Goal: Transaction & Acquisition: Obtain resource

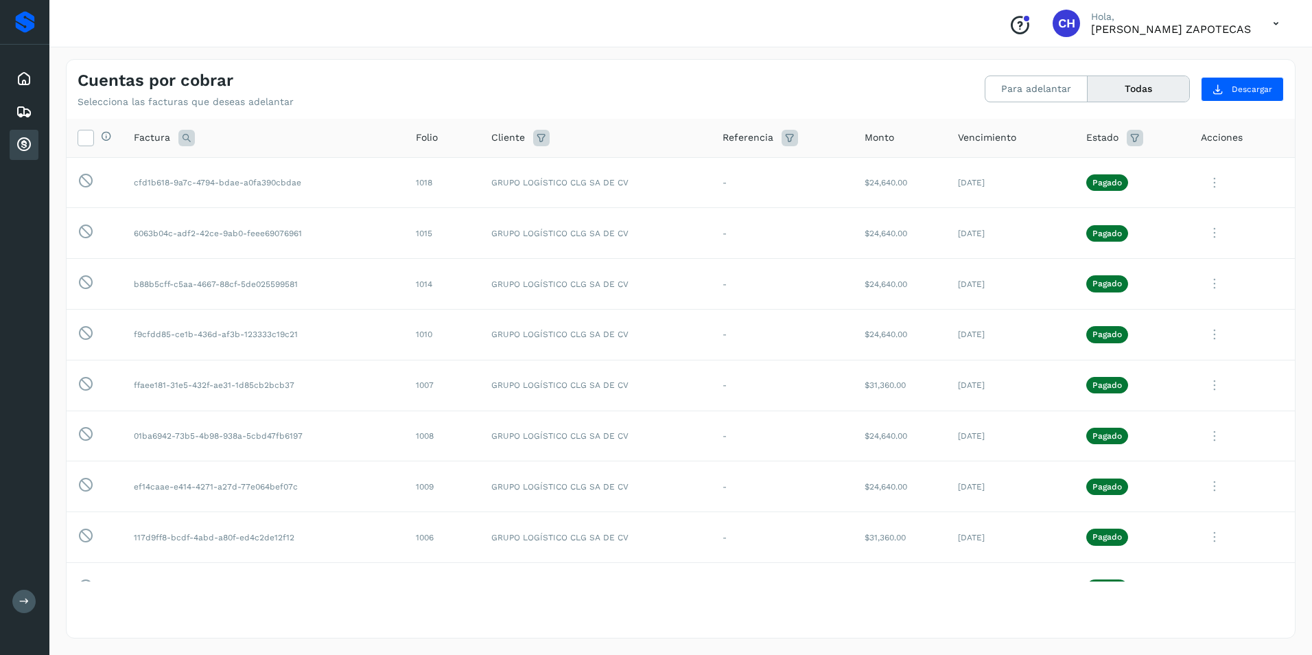
click at [13, 148] on div "Cuentas por cobrar" at bounding box center [24, 145] width 29 height 30
click at [20, 146] on icon at bounding box center [24, 145] width 16 height 16
click at [1040, 97] on button "Para adelantar" at bounding box center [1037, 88] width 102 height 25
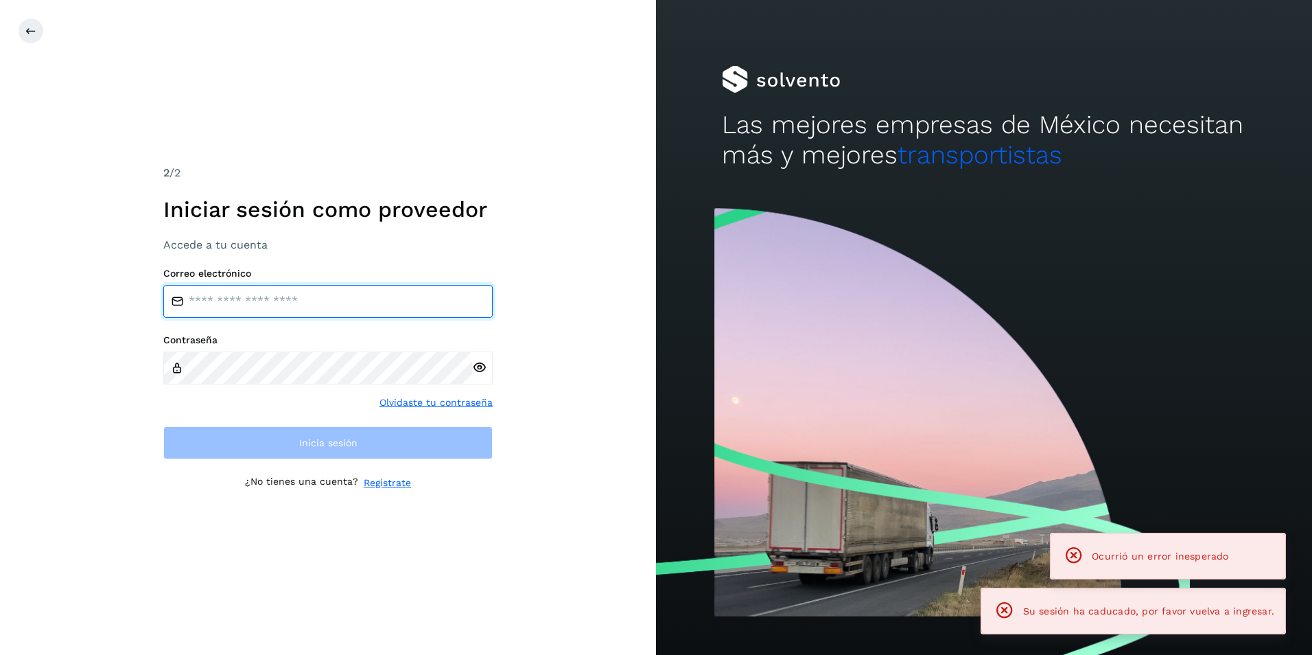
type input "**********"
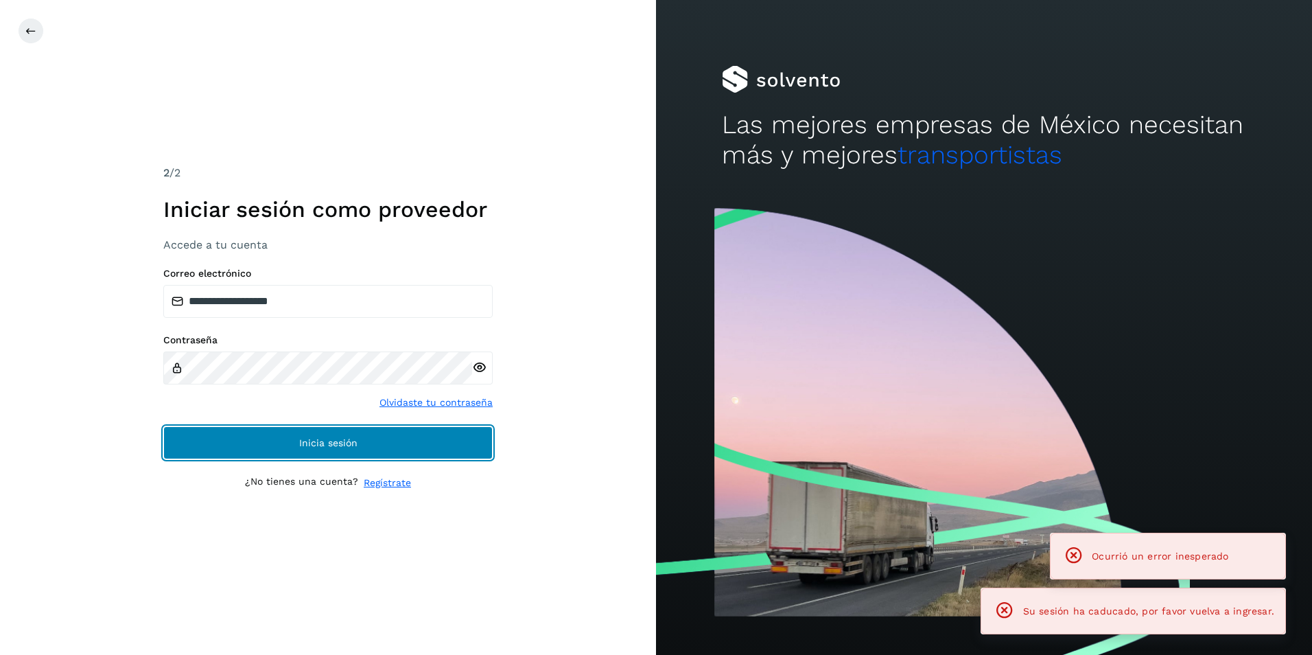
click at [369, 442] on button "Inicia sesión" at bounding box center [327, 442] width 329 height 33
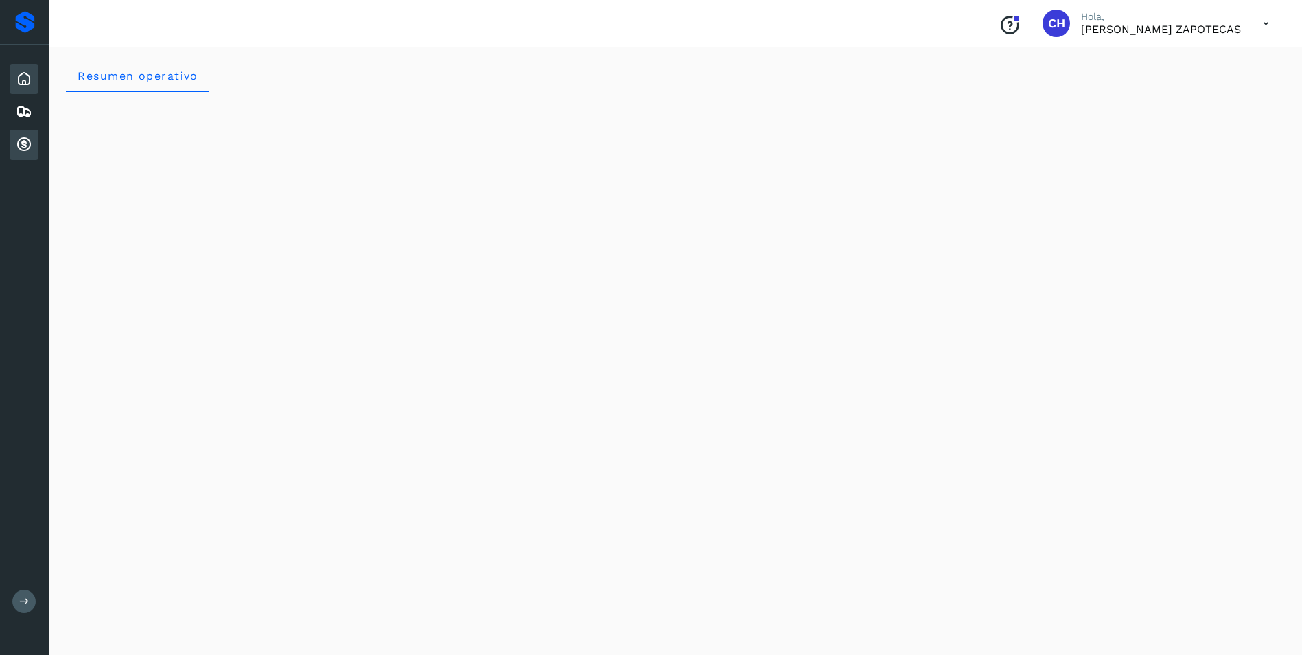
click at [19, 144] on icon at bounding box center [24, 145] width 16 height 16
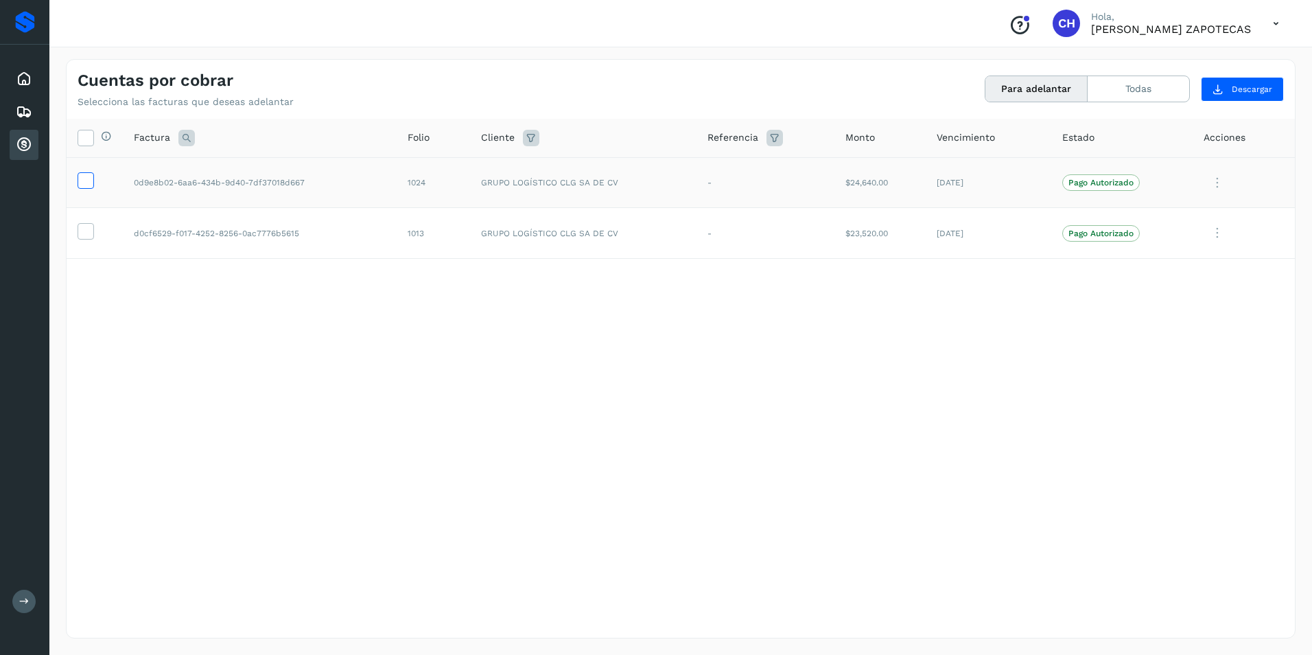
click at [84, 180] on icon at bounding box center [85, 179] width 14 height 14
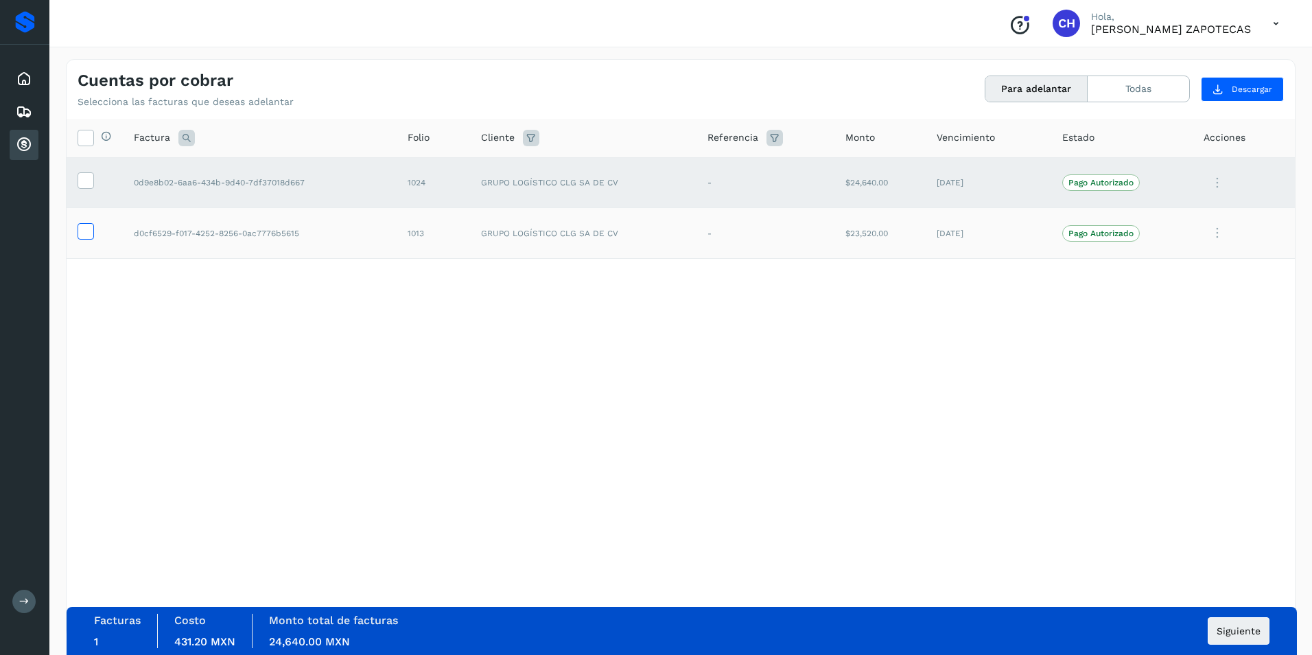
click at [91, 232] on icon at bounding box center [85, 230] width 14 height 14
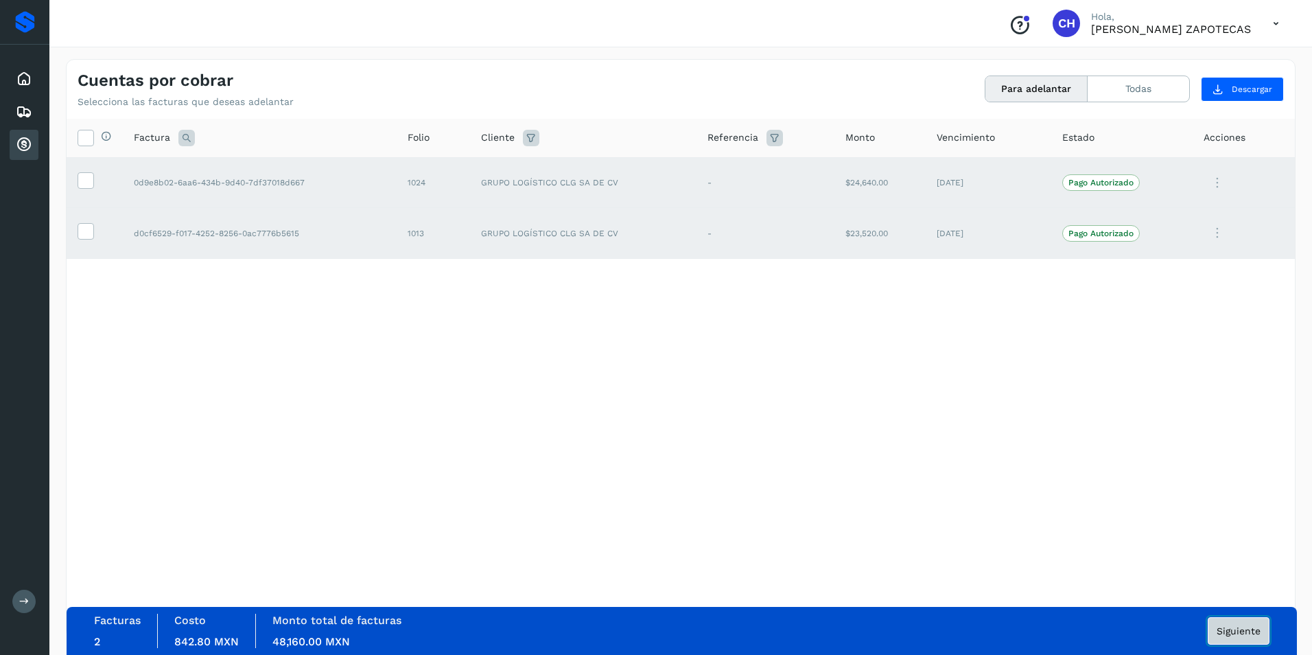
click at [1250, 631] on span "Siguiente" at bounding box center [1239, 631] width 44 height 10
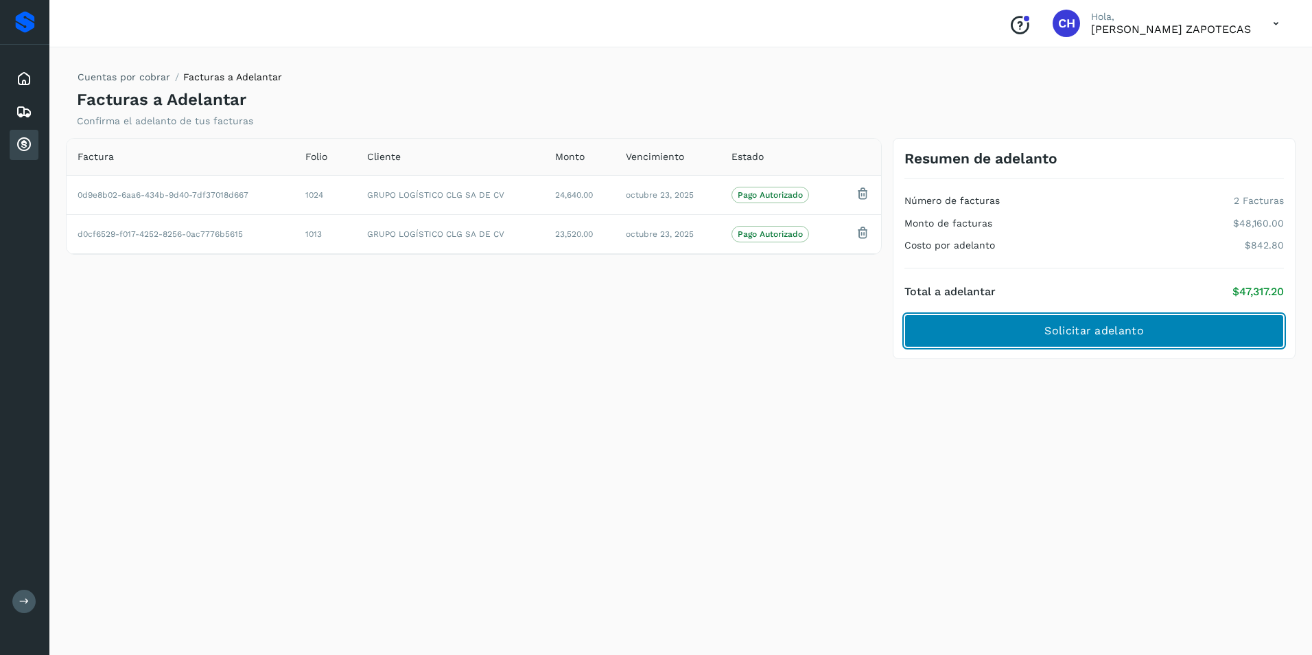
click at [1086, 334] on span "Solicitar adelanto" at bounding box center [1094, 330] width 99 height 15
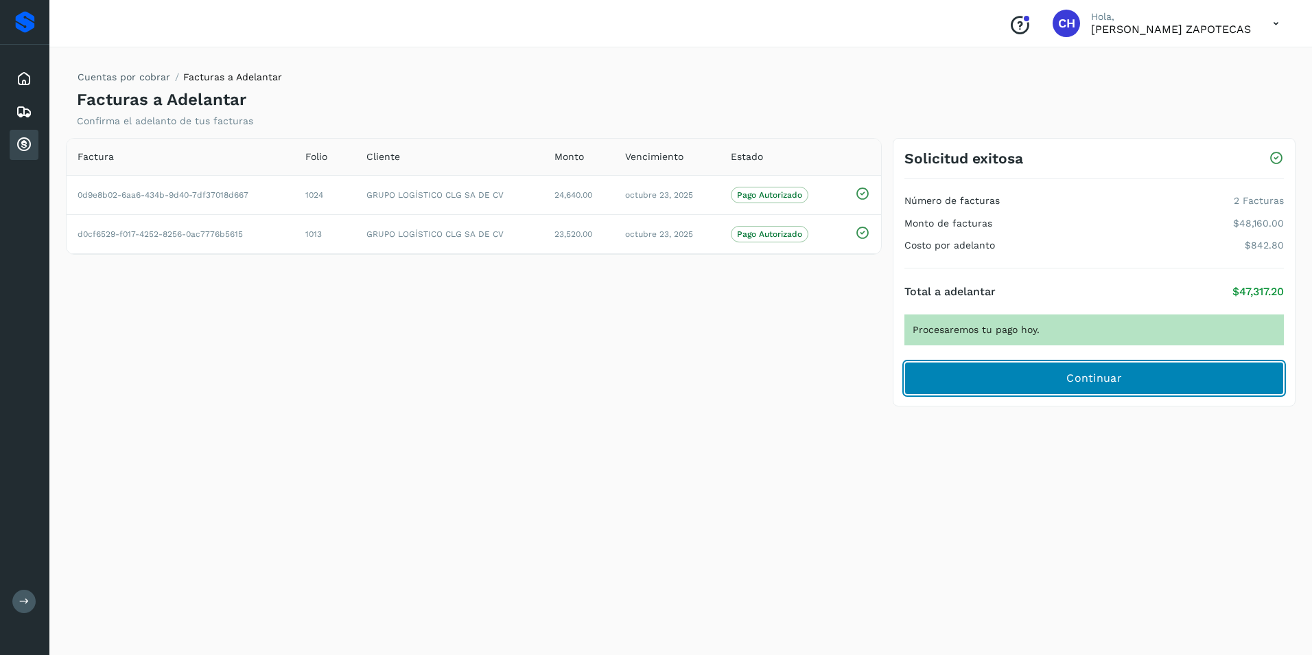
click at [1078, 379] on span "Continuar" at bounding box center [1095, 378] width 56 height 15
